Goal: Information Seeking & Learning: Learn about a topic

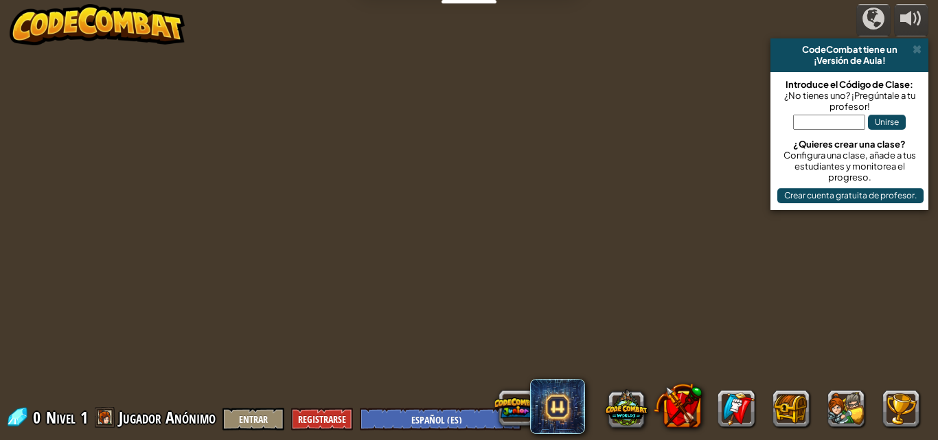
select select "es-ES"
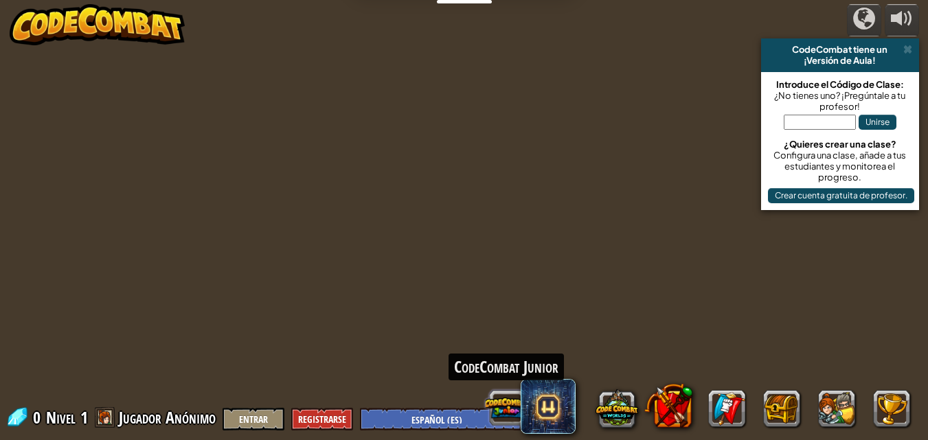
click at [523, 404] on div "CodeCombat Junior" at bounding box center [699, 408] width 440 height 55
click at [508, 402] on button at bounding box center [506, 408] width 43 height 43
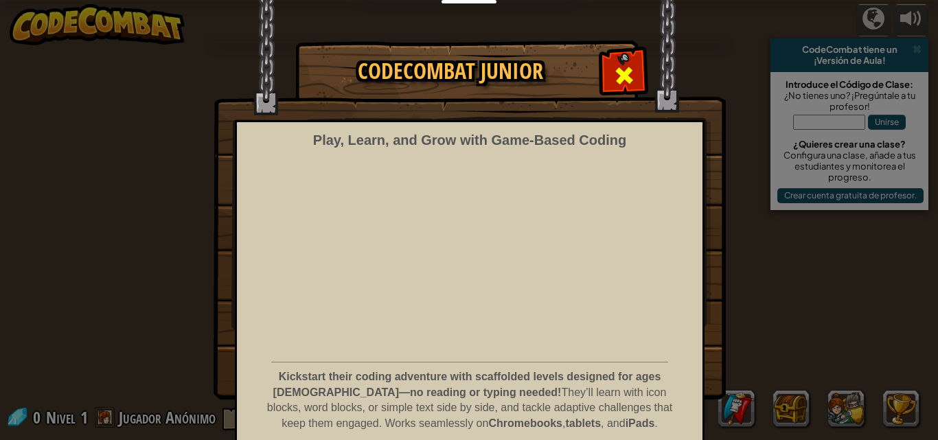
click at [624, 60] on div at bounding box center [623, 73] width 43 height 43
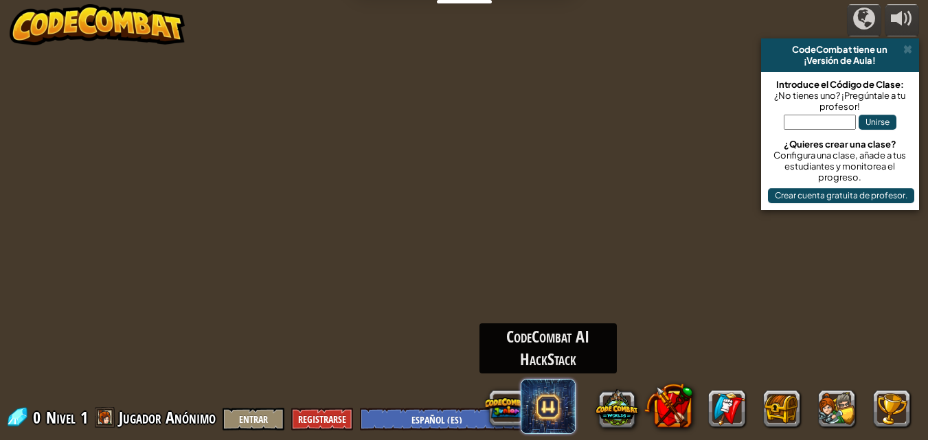
click at [565, 396] on span at bounding box center [548, 406] width 55 height 55
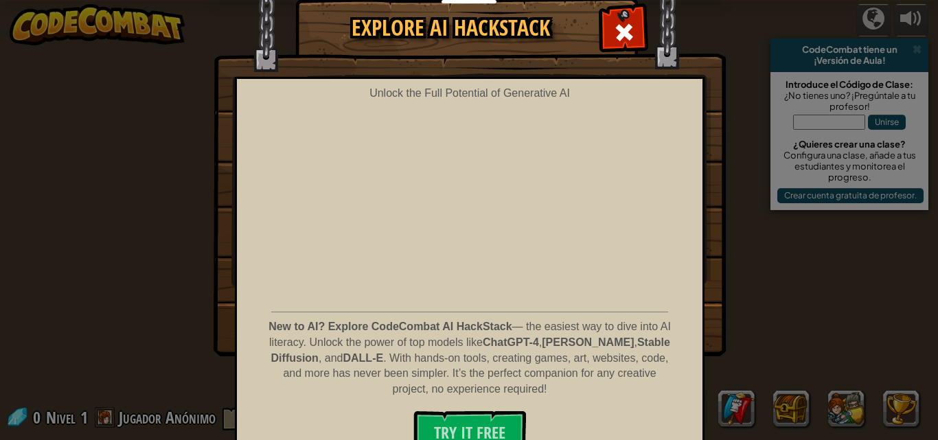
scroll to position [65, 0]
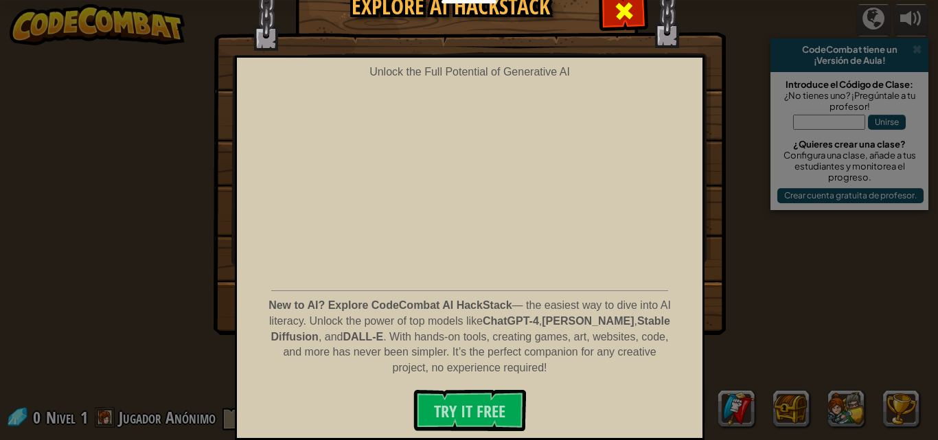
click at [621, 14] on span at bounding box center [624, 11] width 22 height 22
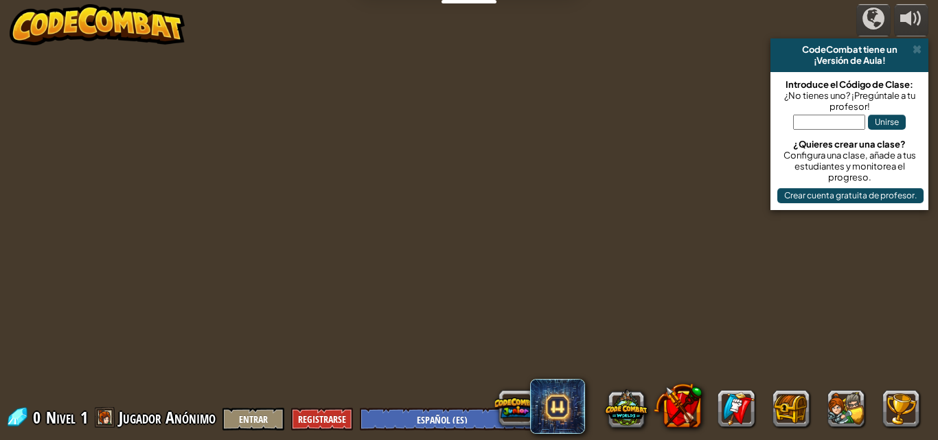
select select "es-ES"
click at [165, 413] on span "Jugador Anónimo" at bounding box center [167, 418] width 97 height 22
click at [62, 21] on img at bounding box center [98, 24] width 176 height 41
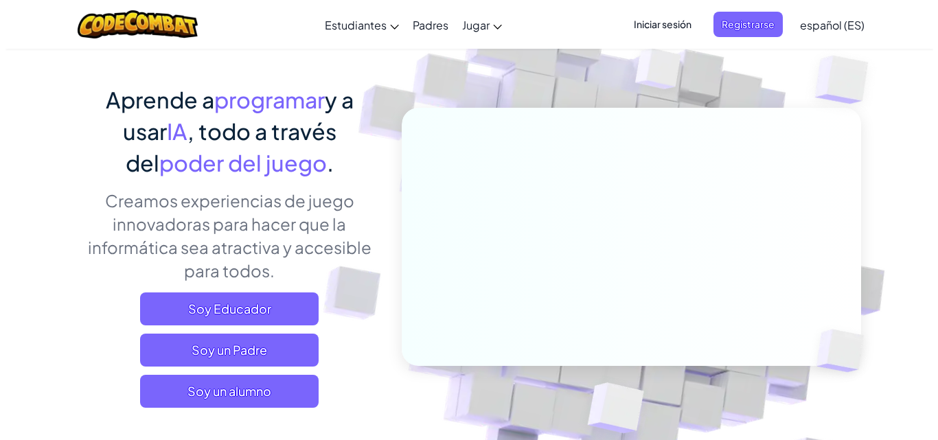
scroll to position [275, 0]
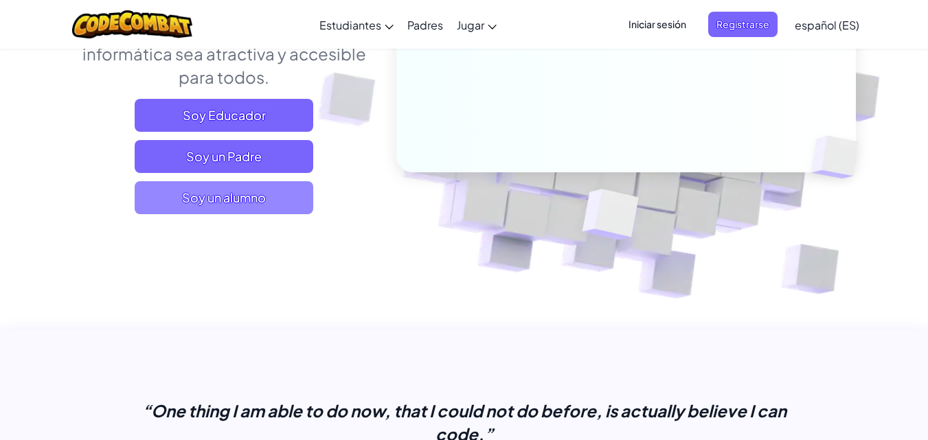
click at [244, 190] on span "Soy un alumno" at bounding box center [224, 197] width 179 height 33
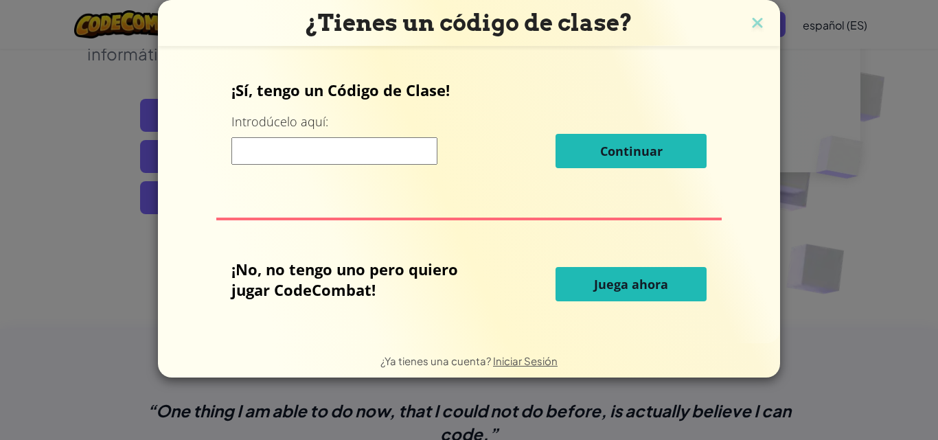
click at [593, 279] on button "Juega ahora" at bounding box center [631, 284] width 151 height 34
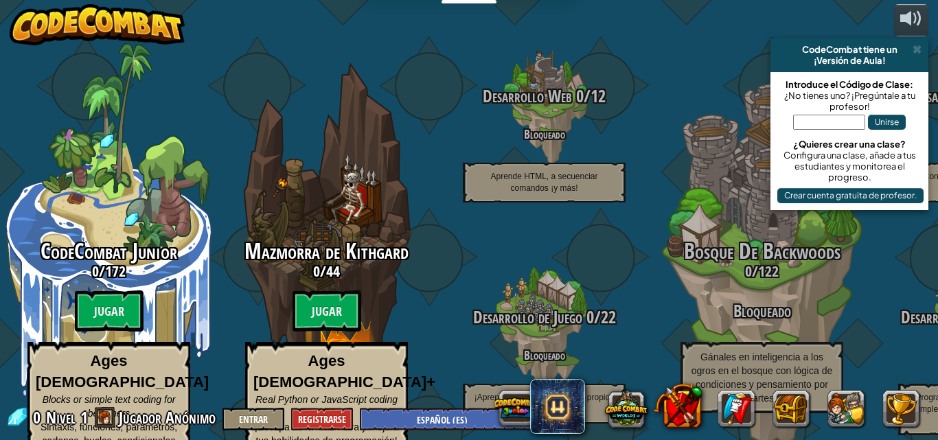
select select "es-ES"
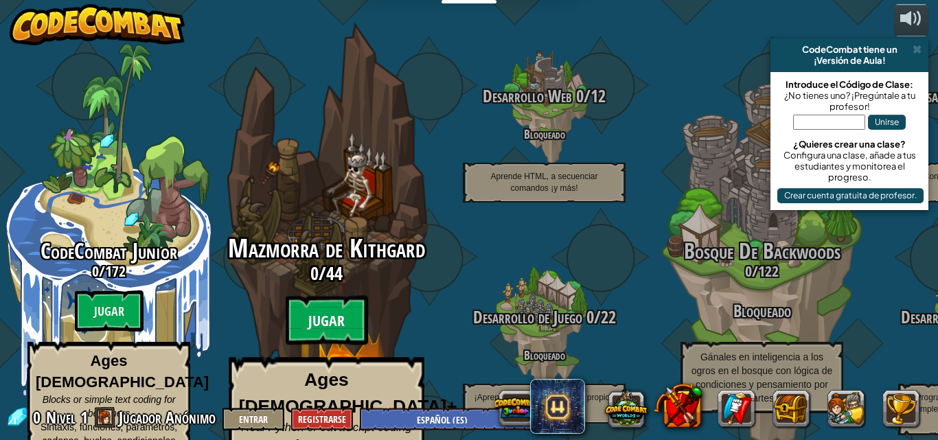
click at [312, 296] on btn "Jugar" at bounding box center [327, 320] width 82 height 49
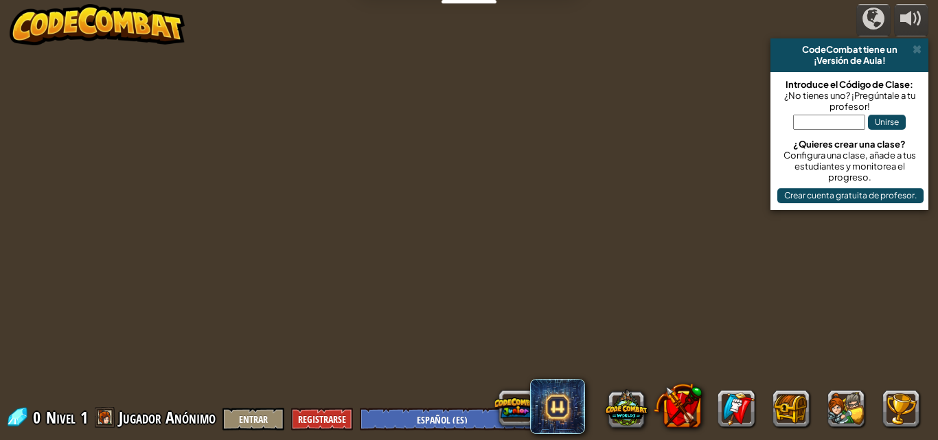
select select "es-ES"
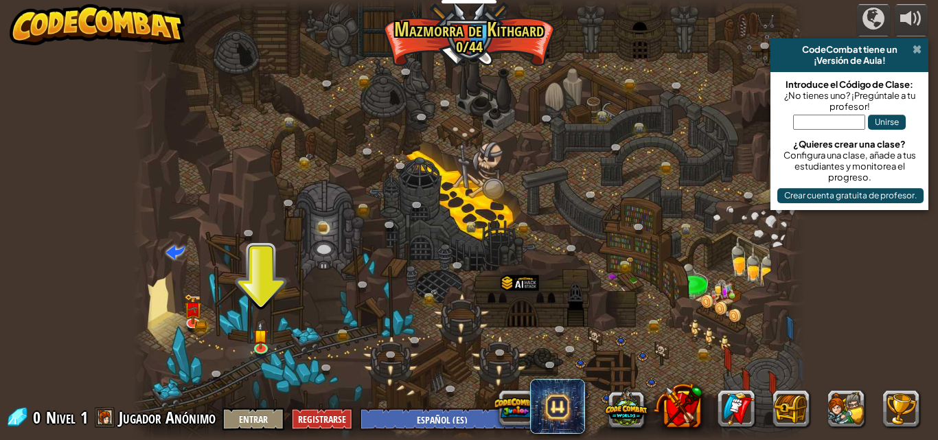
click at [916, 50] on span at bounding box center [917, 49] width 9 height 11
